Goal: Information Seeking & Learning: Learn about a topic

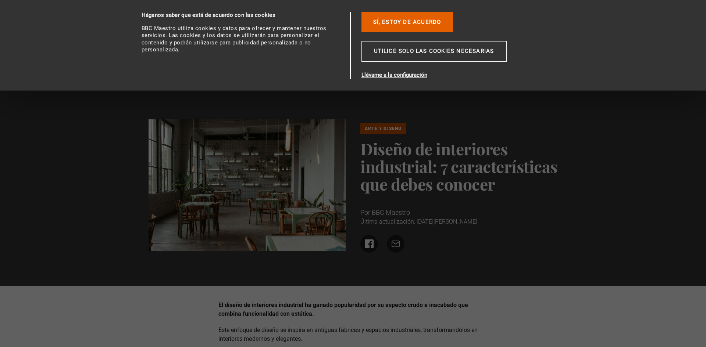
click at [385, 264] on div "Arte y diseño Diseño de interiores industrial: 7 características que debes cono…" at bounding box center [353, 188] width 706 height 196
click at [401, 20] on font "Sí, estoy de acuerdo" at bounding box center [407, 22] width 68 height 7
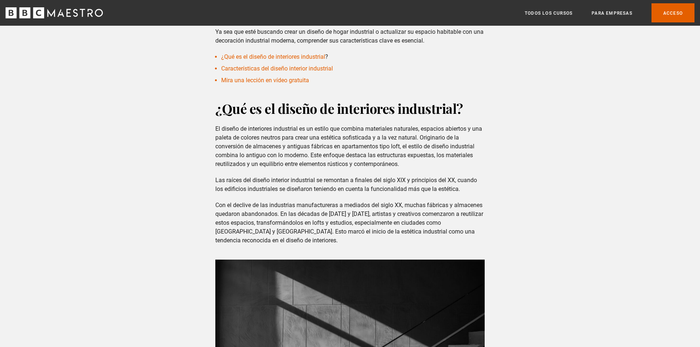
scroll to position [294, 0]
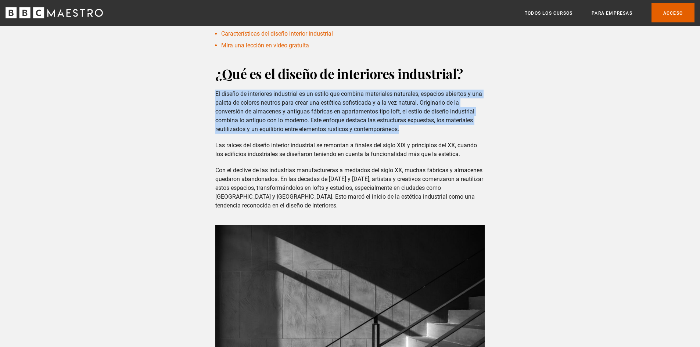
drag, startPoint x: 213, startPoint y: 92, endPoint x: 427, endPoint y: 132, distance: 217.6
click at [427, 132] on div "¿Qué es el diseño de interiores industrial? El diseño de interiores industrial …" at bounding box center [349, 299] width 281 height 468
copy font "El diseño de interiores industrial es un estilo que combina materiales naturale…"
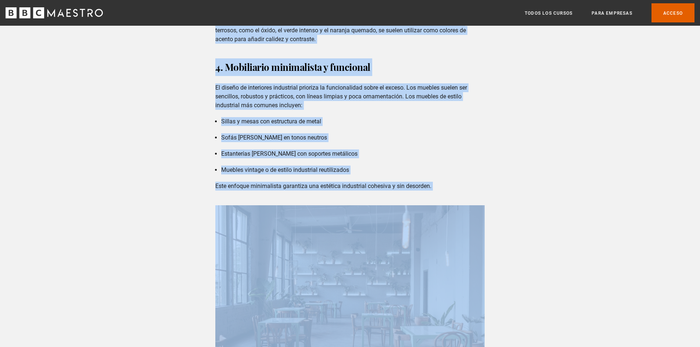
scroll to position [1286, 0]
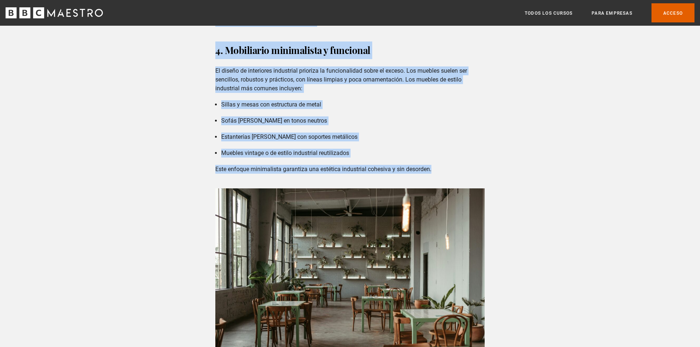
drag, startPoint x: 210, startPoint y: 152, endPoint x: 434, endPoint y: 146, distance: 224.2
click at [434, 146] on div "Características del diseño interior industrial Si está considerando un interior…" at bounding box center [349, 209] width 281 height 1309
copy div "Lo ipsu dolorsitamet co adipisci elitseddoe temp in utlab e dolorem, aliq eni a…"
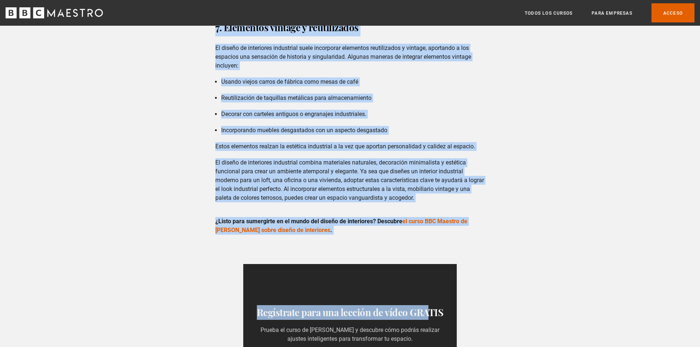
scroll to position [1948, 0]
drag, startPoint x: 212, startPoint y: 112, endPoint x: 385, endPoint y: 228, distance: 208.9
copy div "2. Loremips dolorsit a consec adipi El seddoeiu te incidi utlabore et dolore ma…"
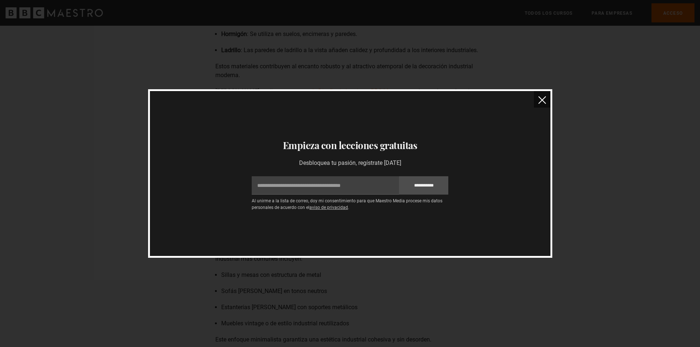
scroll to position [1102, 0]
click at [534, 98] on button "cerca" at bounding box center [542, 99] width 17 height 17
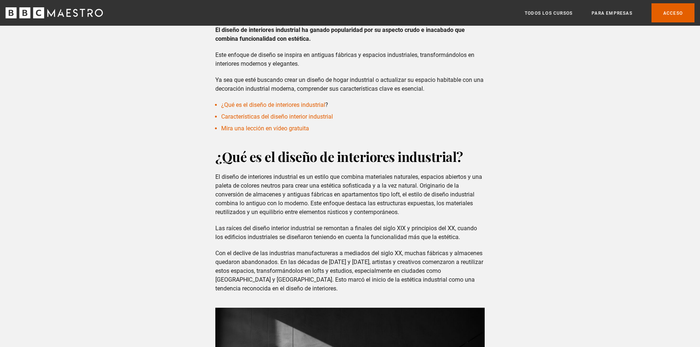
scroll to position [0, 0]
